Goal: Task Accomplishment & Management: Complete application form

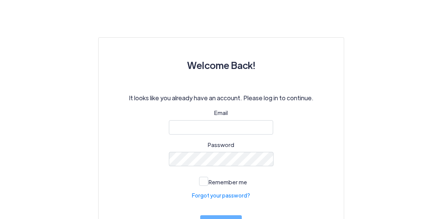
scroll to position [76, 0]
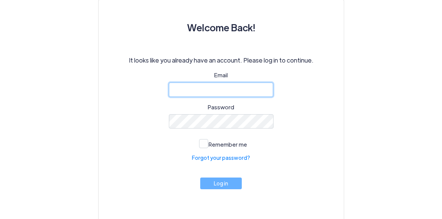
click at [223, 88] on input "email" at bounding box center [221, 90] width 105 height 14
type input "[EMAIL_ADDRESS][DOMAIN_NAME]"
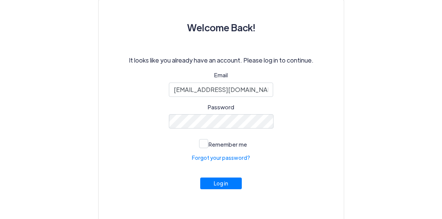
click at [149, 178] on div "Email [EMAIL_ADDRESS][DOMAIN_NAME] Password Remember me Forgot your password? L…" at bounding box center [221, 138] width 209 height 134
click at [214, 185] on button "Log in" at bounding box center [221, 182] width 42 height 12
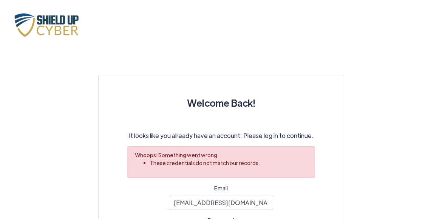
scroll to position [113, 0]
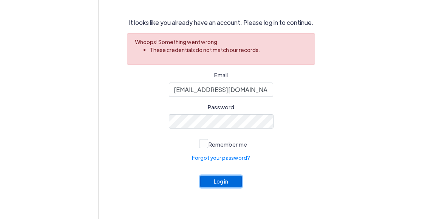
click at [228, 184] on button "Log in" at bounding box center [221, 182] width 42 height 12
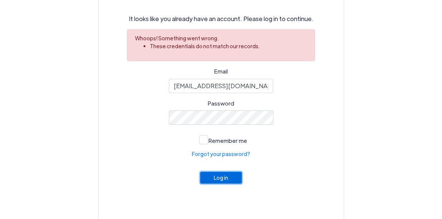
click at [219, 179] on button "Log in" at bounding box center [221, 178] width 42 height 12
click at [241, 157] on link "Forgot your password?" at bounding box center [221, 154] width 58 height 8
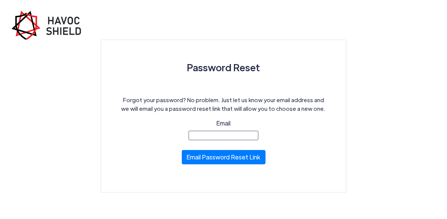
click at [223, 133] on input "Email" at bounding box center [224, 135] width 70 height 9
type input "[EMAIL_ADDRESS][DOMAIN_NAME]"
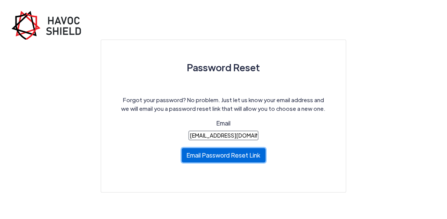
click at [227, 158] on button "Email Password Reset Link" at bounding box center [224, 155] width 84 height 14
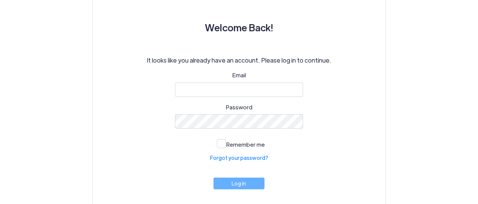
scroll to position [95, 0]
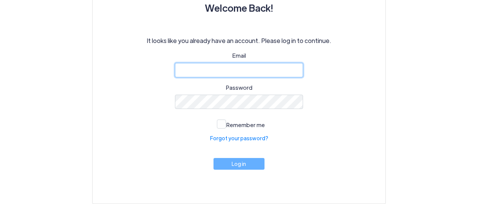
click at [204, 72] on input "email" at bounding box center [239, 70] width 128 height 14
type input "[EMAIL_ADDRESS][DOMAIN_NAME]"
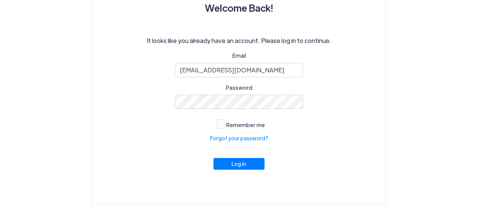
click at [191, 126] on div "Email ben@b2mlaw.com Password Remember me Forgot your password? Log in" at bounding box center [239, 118] width 256 height 134
click at [245, 167] on button "Log in" at bounding box center [238, 162] width 51 height 12
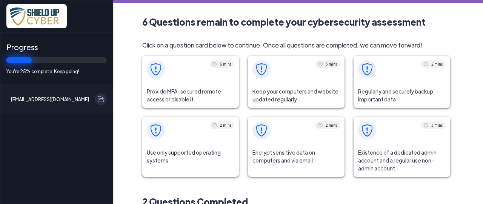
click at [212, 86] on span "Provide MFA-secured remote access or disable it" at bounding box center [190, 95] width 97 height 25
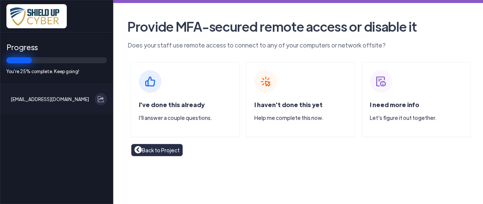
click at [212, 86] on div "I've done this already I'll answer a couple questions." at bounding box center [185, 100] width 109 height 76
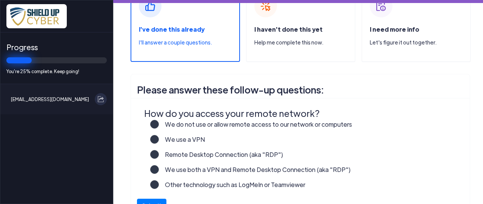
scroll to position [113, 0]
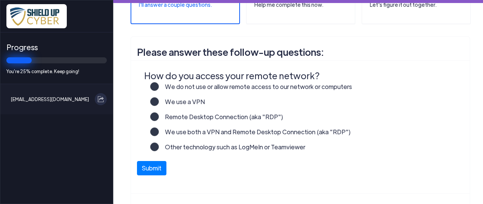
click at [159, 103] on label "We use a VPN" at bounding box center [182, 104] width 46 height 15
click at [0, 0] on input "We use a VPN" at bounding box center [0, 0] width 0 height 0
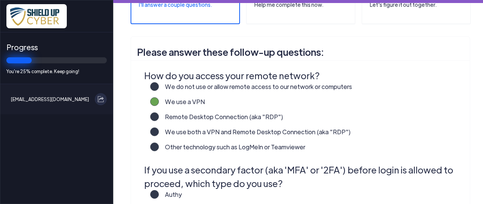
click at [159, 116] on label "Remote Desktop Connection (aka "RDP")" at bounding box center [221, 120] width 125 height 15
click at [0, 0] on input "Remote Desktop Connection (aka "RDP")" at bounding box center [0, 0] width 0 height 0
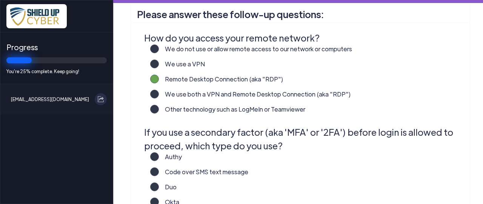
scroll to position [189, 0]
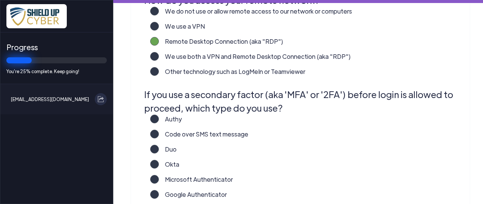
click at [159, 148] on label "Duo" at bounding box center [168, 152] width 18 height 15
click at [0, 0] on input "Duo" at bounding box center [0, 0] width 0 height 0
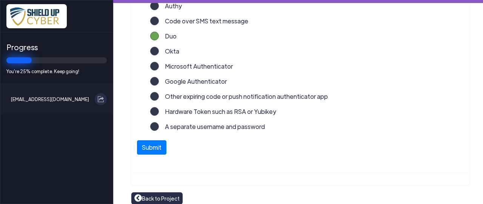
scroll to position [309, 0]
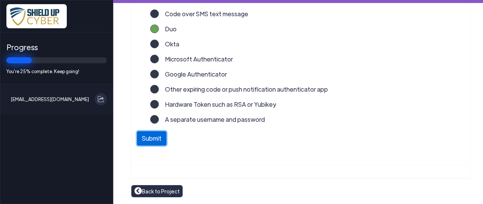
click at [163, 136] on button "Submit" at bounding box center [151, 138] width 29 height 14
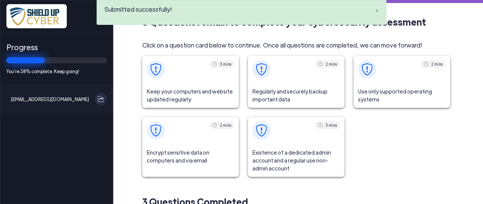
click at [176, 85] on span "Keep your computers and website updated regularly" at bounding box center [190, 95] width 97 height 25
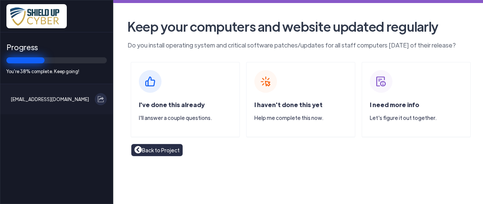
click at [198, 81] on div "I've done this already I'll answer a couple questions." at bounding box center [185, 100] width 109 height 76
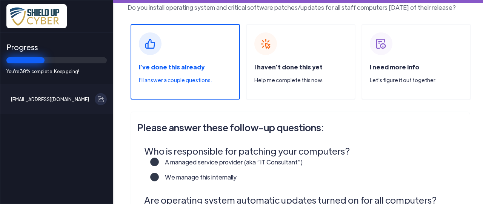
scroll to position [76, 0]
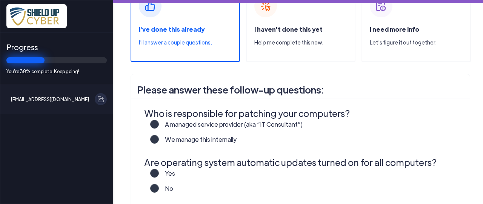
click at [159, 123] on label "A managed service provider (aka “IT Consultant”)" at bounding box center [231, 127] width 144 height 15
click at [0, 0] on input "A managed service provider (aka “IT Consultant”)" at bounding box center [0, 0] width 0 height 0
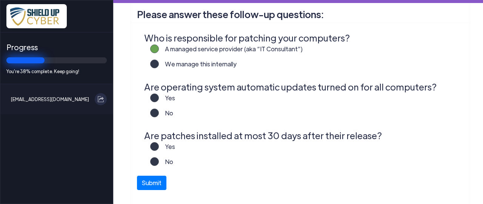
click at [159, 99] on label "Yes" at bounding box center [167, 101] width 16 height 15
click at [0, 0] on input "Yes" at bounding box center [0, 0] width 0 height 0
click at [159, 145] on label "Yes" at bounding box center [167, 149] width 16 height 15
click at [0, 0] on input "Yes" at bounding box center [0, 0] width 0 height 0
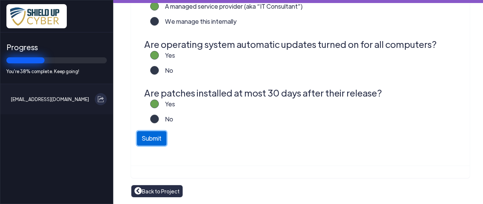
click at [161, 135] on button "Submit" at bounding box center [151, 138] width 29 height 14
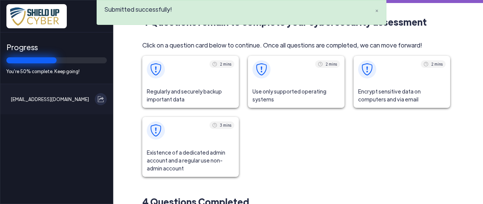
click at [209, 76] on span at bounding box center [190, 69] width 97 height 27
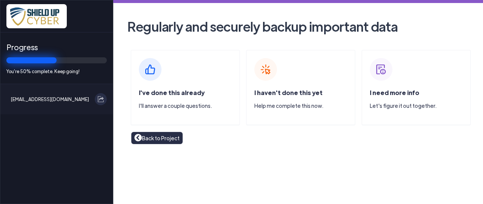
click at [209, 76] on div "I've done this already I'll answer a couple questions." at bounding box center [185, 88] width 109 height 76
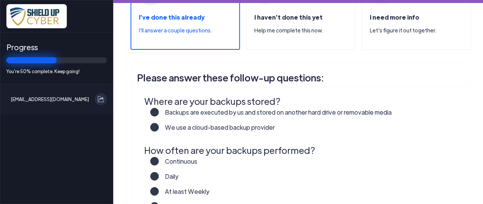
scroll to position [113, 0]
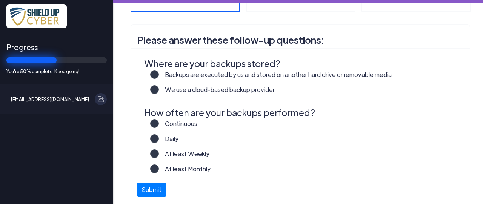
click at [159, 90] on label "We use a cloud-based backup provider" at bounding box center [217, 92] width 116 height 15
click at [0, 0] on input "We use a cloud-based backup provider" at bounding box center [0, 0] width 0 height 0
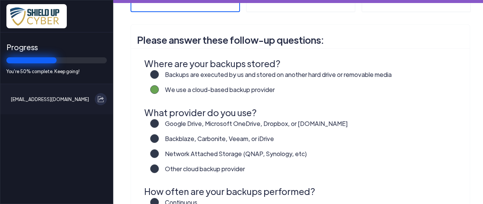
click at [159, 74] on label "Backups are executed by us and stored on another hard drive or removable media" at bounding box center [275, 77] width 233 height 15
click at [0, 0] on input "Backups are executed by us and stored on another hard drive or removable media" at bounding box center [0, 0] width 0 height 0
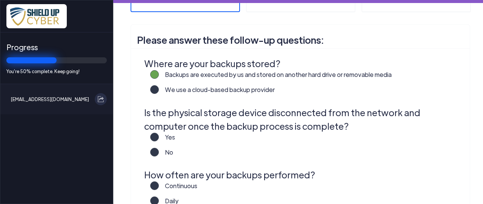
scroll to position [151, 0]
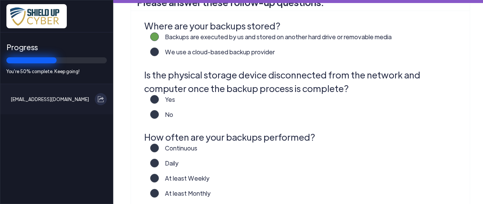
click at [159, 53] on label "We use a cloud-based backup provider" at bounding box center [217, 55] width 116 height 15
click at [0, 0] on input "We use a cloud-based backup provider" at bounding box center [0, 0] width 0 height 0
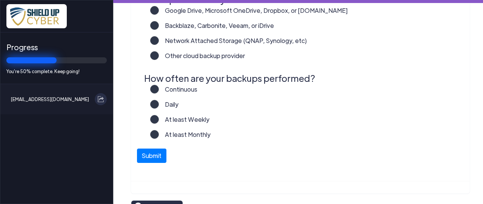
scroll to position [189, 0]
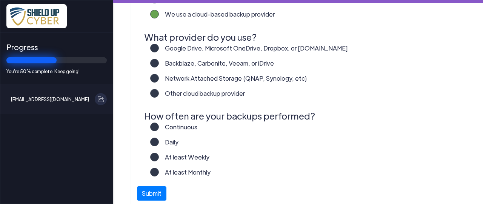
click at [159, 47] on label "Google Drive, Microsoft OneDrive, Dropbox, or [DOMAIN_NAME]" at bounding box center [253, 51] width 189 height 15
click at [0, 0] on input "Google Drive, Microsoft OneDrive, Dropbox, or [DOMAIN_NAME]" at bounding box center [0, 0] width 0 height 0
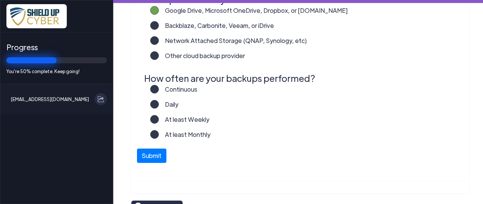
click at [159, 132] on label "At least Monthly" at bounding box center [185, 137] width 52 height 15
click at [0, 0] on input "At least Monthly" at bounding box center [0, 0] width 0 height 0
click at [152, 161] on button "Submit" at bounding box center [151, 154] width 29 height 14
click at [159, 120] on label "At least Weekly" at bounding box center [184, 122] width 51 height 15
click at [0, 0] on input "At least Weekly" at bounding box center [0, 0] width 0 height 0
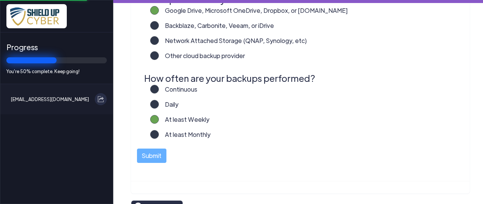
scroll to position [242, 0]
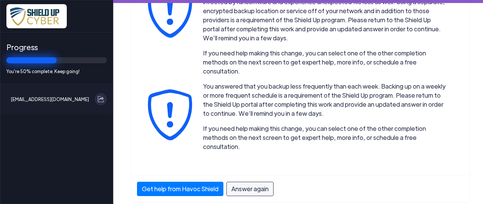
scroll to position [195, 0]
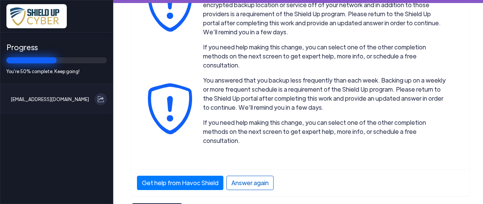
click at [244, 176] on div "Answer again" at bounding box center [250, 183] width 47 height 14
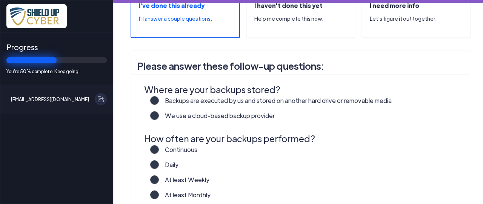
scroll to position [49, 0]
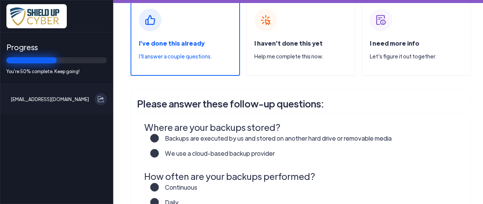
click at [159, 154] on label "We use a cloud-based backup provider" at bounding box center [217, 156] width 116 height 15
click at [0, 0] on input "We use a cloud-based backup provider" at bounding box center [0, 0] width 0 height 0
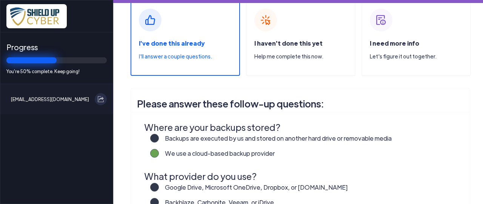
scroll to position [125, 0]
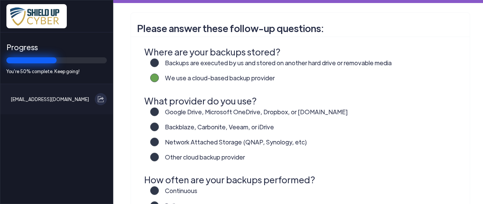
click at [159, 157] on label "Other cloud backup provider" at bounding box center [202, 160] width 86 height 15
click at [0, 0] on input "Other cloud backup provider" at bounding box center [0, 0] width 0 height 0
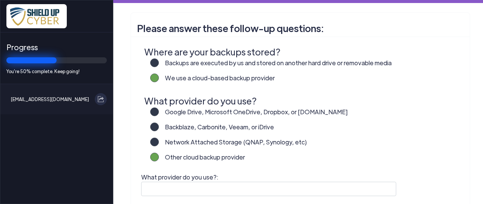
scroll to position [200, 0]
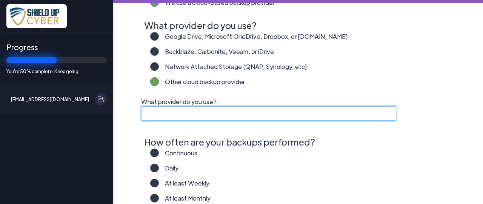
click at [182, 109] on input "What provider do you use?:" at bounding box center [268, 113] width 255 height 14
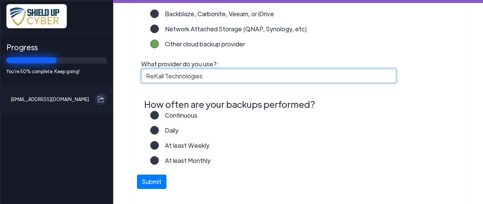
type input "ReKall Technologies"
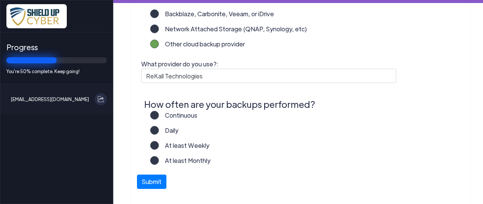
click at [159, 129] on label "Daily" at bounding box center [169, 133] width 20 height 15
click at [0, 0] on input "Daily" at bounding box center [0, 0] width 0 height 0
click at [152, 177] on button "Submit" at bounding box center [151, 180] width 29 height 14
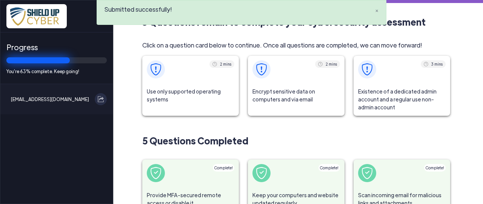
click at [198, 83] on span "Use only supported operating systems" at bounding box center [190, 95] width 97 height 25
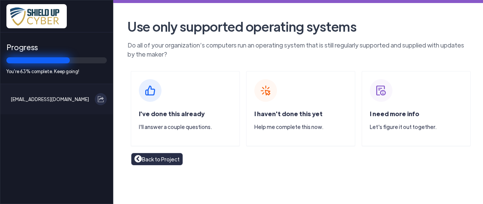
click at [198, 83] on div "I've done this already I'll answer a couple questions." at bounding box center [185, 109] width 109 height 76
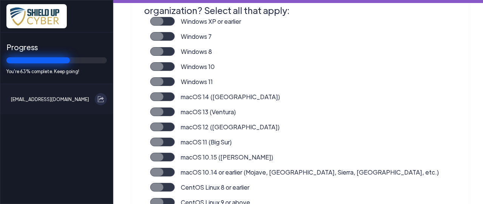
scroll to position [126, 0]
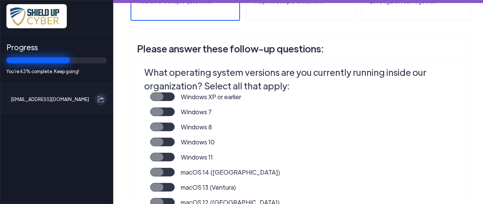
click at [330, 149] on div "Windows 10" at bounding box center [305, 145] width 310 height 15
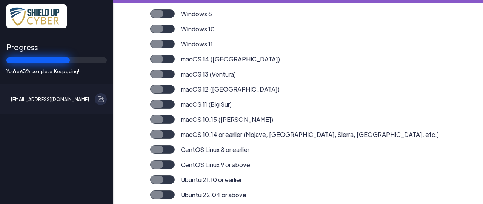
scroll to position [201, 0]
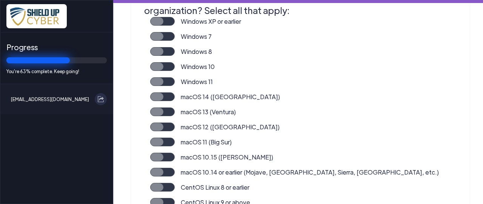
click at [175, 79] on label "Windows 11" at bounding box center [194, 84] width 38 height 15
click at [0, 0] on input "Windows 11" at bounding box center [0, 0] width 0 height 0
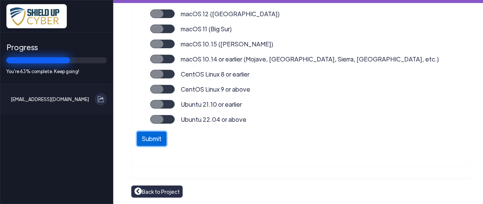
click at [144, 140] on button "Submit" at bounding box center [151, 139] width 29 height 14
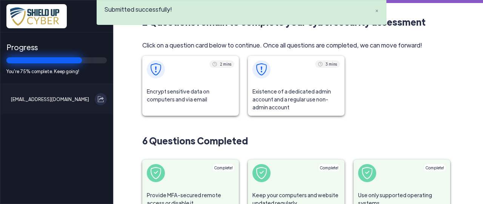
click at [199, 74] on span at bounding box center [190, 69] width 97 height 27
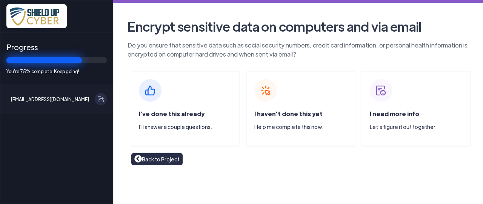
click at [202, 79] on div "I've done this already I'll answer a couple questions." at bounding box center [185, 109] width 109 height 76
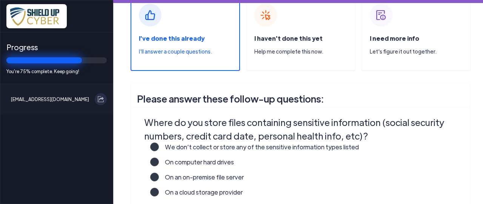
scroll to position [113, 0]
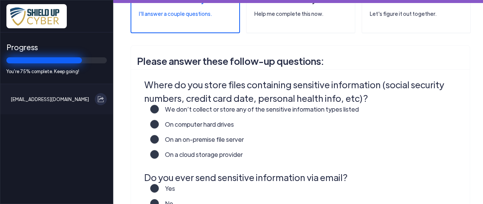
click at [159, 156] on label "On a cloud storage provider" at bounding box center [201, 157] width 84 height 15
click at [0, 0] on input "On a cloud storage provider" at bounding box center [0, 0] width 0 height 0
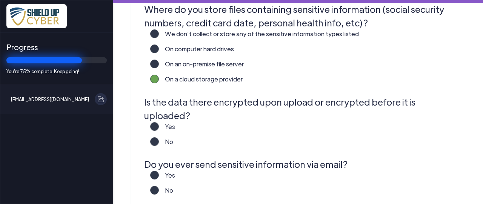
scroll to position [227, 0]
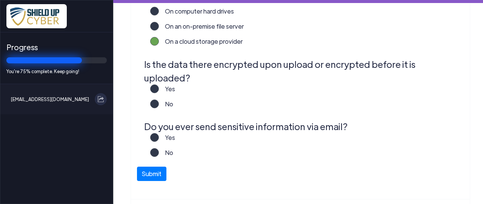
click at [159, 85] on label "Yes" at bounding box center [167, 92] width 16 height 15
click at [0, 0] on input "Yes" at bounding box center [0, 0] width 0 height 0
click at [159, 148] on label "No" at bounding box center [166, 155] width 14 height 15
click at [0, 0] on input "No" at bounding box center [0, 0] width 0 height 0
click at [154, 165] on button "Submit" at bounding box center [151, 172] width 29 height 14
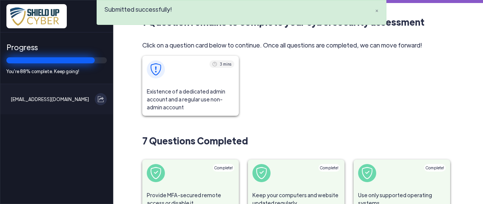
click at [195, 83] on span "Existence of a dedicated admin account and a regular use non-admin account" at bounding box center [190, 99] width 97 height 33
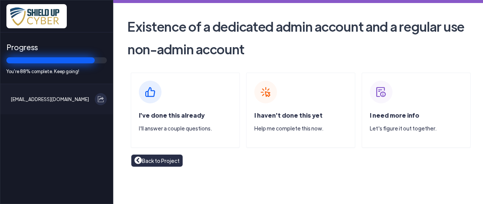
click at [195, 83] on div "I've done this already I'll answer a couple questions." at bounding box center [185, 110] width 109 height 76
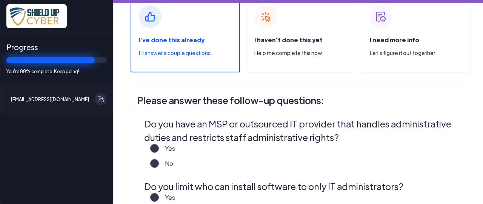
scroll to position [113, 0]
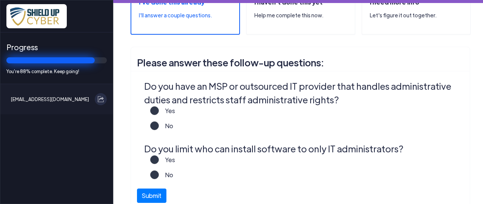
click at [159, 111] on label "Yes" at bounding box center [167, 113] width 16 height 15
click at [0, 0] on input "Yes" at bounding box center [0, 0] width 0 height 0
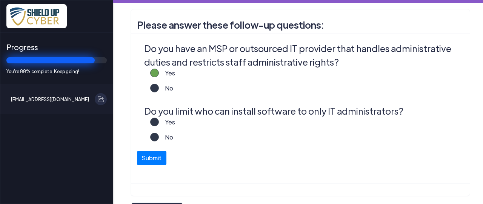
click at [159, 119] on label "Yes" at bounding box center [167, 125] width 16 height 15
click at [0, 0] on input "Yes" at bounding box center [0, 0] width 0 height 0
click at [157, 154] on button "Submit" at bounding box center [151, 156] width 29 height 14
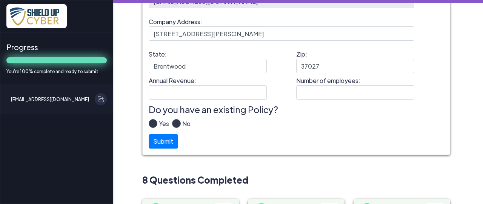
scroll to position [151, 0]
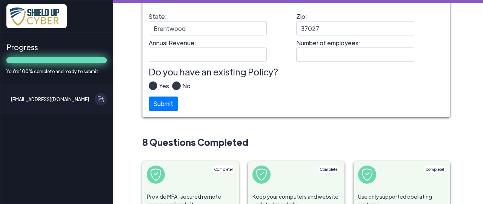
click at [157, 86] on label "Yes" at bounding box center [163, 89] width 12 height 15
click at [0, 0] on input "Yes" at bounding box center [0, 0] width 0 height 0
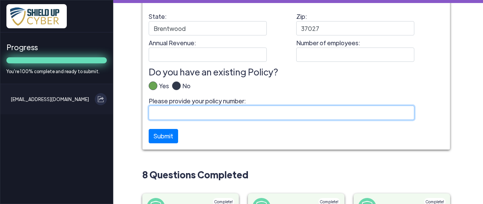
click at [168, 112] on input "Please provide your policy number:" at bounding box center [282, 113] width 266 height 14
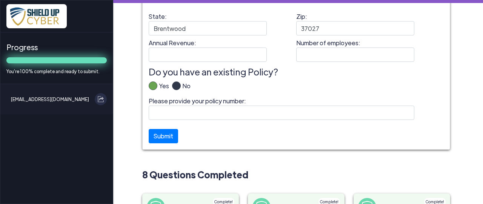
click at [181, 88] on label "No" at bounding box center [186, 89] width 10 height 15
click at [0, 0] on input "No" at bounding box center [0, 0] width 0 height 0
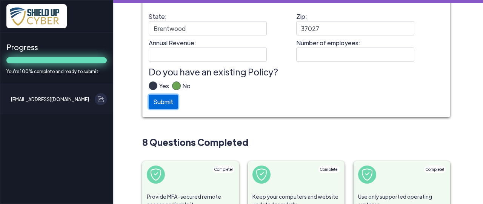
click at [166, 101] on button "Submit" at bounding box center [163, 102] width 29 height 14
